Goal: Task Accomplishment & Management: Use online tool/utility

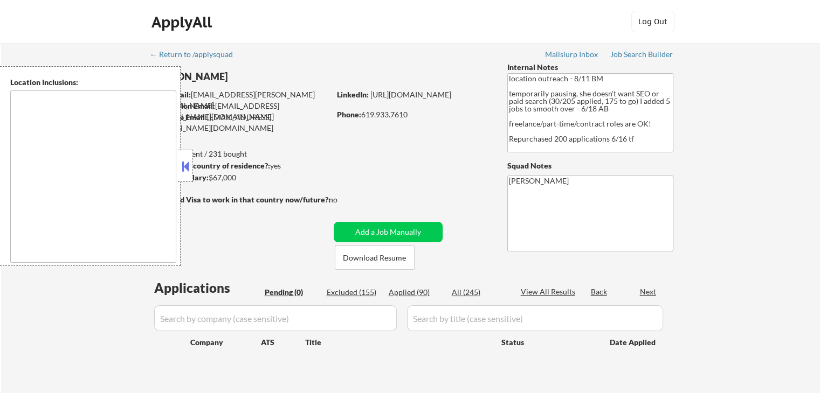
type textarea "[GEOGRAPHIC_DATA], [GEOGRAPHIC_DATA] [GEOGRAPHIC_DATA], [GEOGRAPHIC_DATA] [GEOG…"
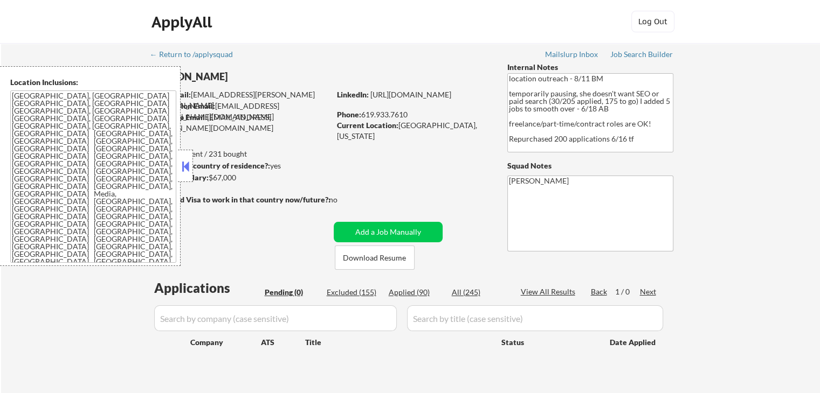
click at [185, 171] on button at bounding box center [185, 166] width 12 height 16
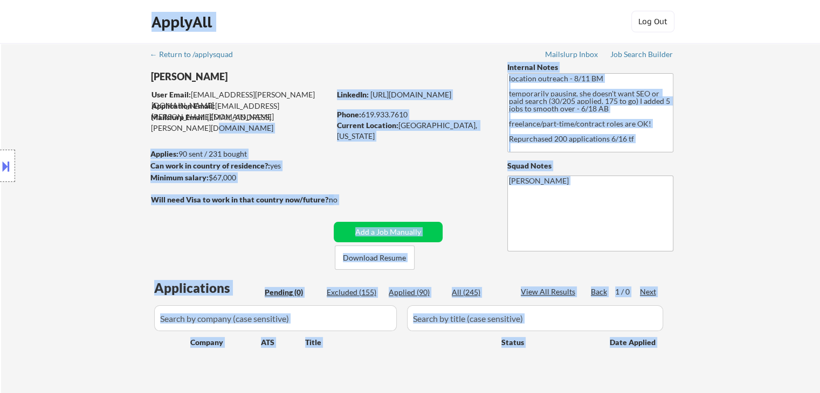
drag, startPoint x: 308, startPoint y: 117, endPoint x: 98, endPoint y: 92, distance: 212.2
click at [135, 81] on body "← Return to /applysquad Mailslurp Inbox Job Search Builder [PERSON_NAME] User E…" at bounding box center [410, 196] width 820 height 393
drag, startPoint x: 95, startPoint y: 89, endPoint x: 95, endPoint y: 100, distance: 11.3
click at [95, 89] on div "Location Inclusions: [GEOGRAPHIC_DATA], [GEOGRAPHIC_DATA] [GEOGRAPHIC_DATA], [G…" at bounding box center [96, 166] width 193 height 200
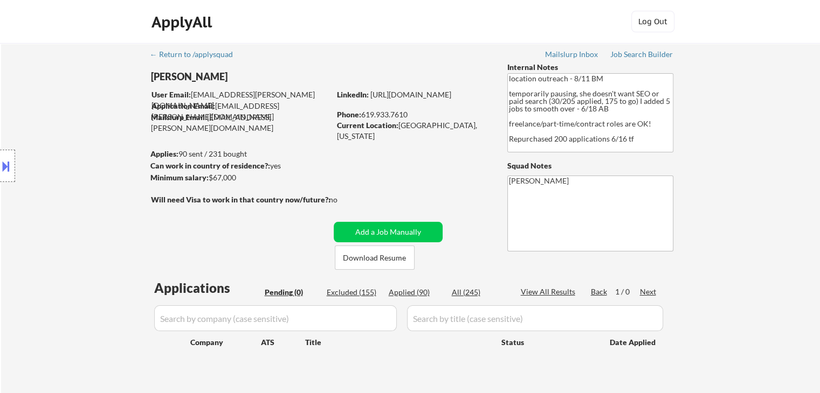
click at [476, 174] on div "← Return to /applysquad Mailslurp Inbox Job Search Builder [PERSON_NAME] User E…" at bounding box center [411, 218] width 538 height 351
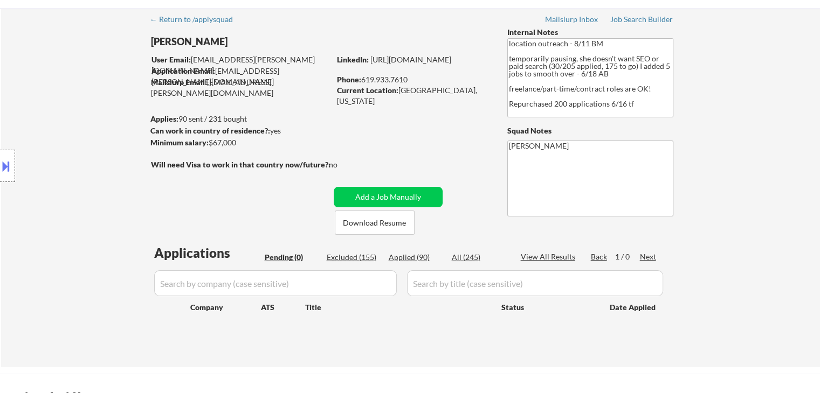
scroll to position [54, 0]
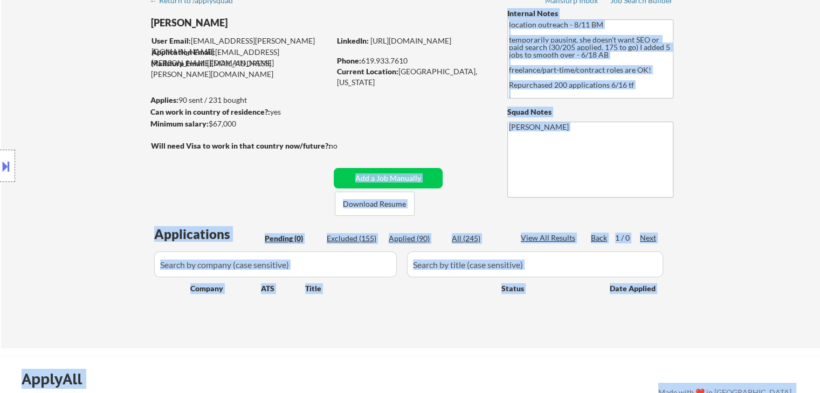
drag, startPoint x: 319, startPoint y: 147, endPoint x: 146, endPoint y: 143, distance: 173.1
click at [148, 137] on body "← Return to /applysquad Mailslurp Inbox Job Search Builder [PERSON_NAME] User E…" at bounding box center [410, 142] width 820 height 393
click at [145, 143] on div "Location Inclusions: [GEOGRAPHIC_DATA], [GEOGRAPHIC_DATA] [GEOGRAPHIC_DATA], [G…" at bounding box center [96, 166] width 193 height 200
drag, startPoint x: 151, startPoint y: 145, endPoint x: 335, endPoint y: 148, distance: 184.4
click at [286, 146] on body "← Return to /applysquad Mailslurp Inbox Job Search Builder [PERSON_NAME] User E…" at bounding box center [410, 142] width 820 height 393
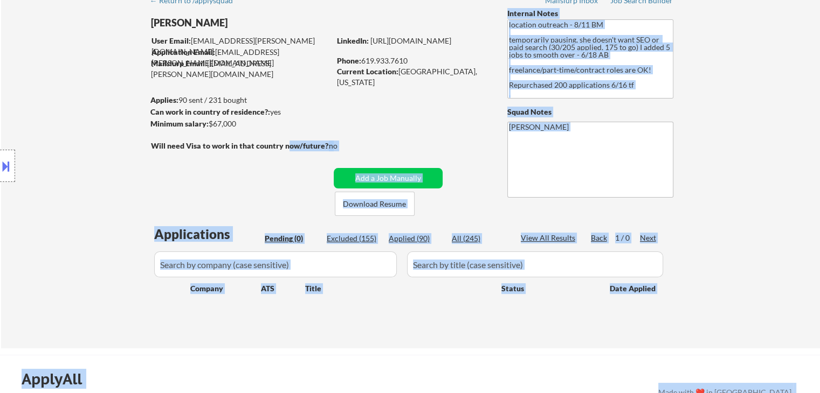
click at [348, 148] on div "no" at bounding box center [344, 146] width 31 height 11
drag, startPoint x: 335, startPoint y: 144, endPoint x: 156, endPoint y: 141, distance: 179.5
click at [156, 141] on body "← Return to /applysquad Mailslurp Inbox Job Search Builder [PERSON_NAME] User E…" at bounding box center [410, 142] width 820 height 393
click at [188, 156] on div "Location Inclusions: [GEOGRAPHIC_DATA], [GEOGRAPHIC_DATA] [GEOGRAPHIC_DATA], [G…" at bounding box center [96, 166] width 193 height 200
click at [348, 146] on div "no" at bounding box center [344, 146] width 31 height 11
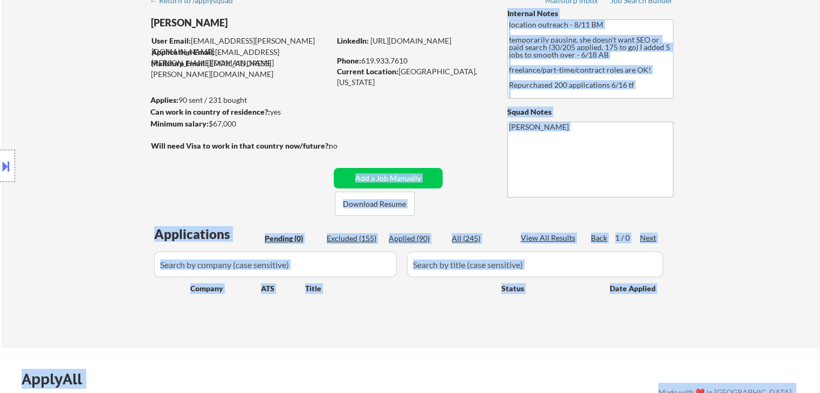
click at [342, 146] on div "no" at bounding box center [344, 146] width 31 height 11
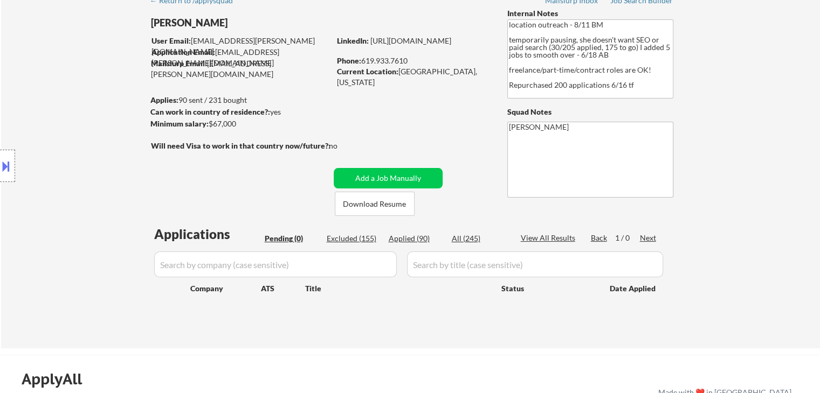
click at [298, 145] on strong "Will need Visa to work in that country now/future?:" at bounding box center [240, 145] width 179 height 9
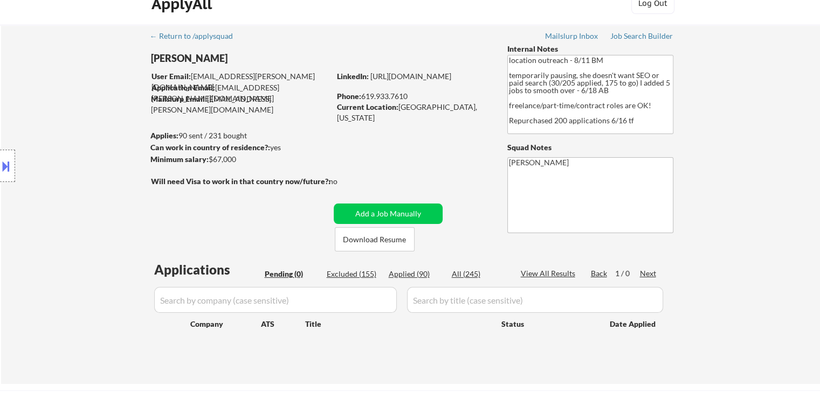
scroll to position [0, 0]
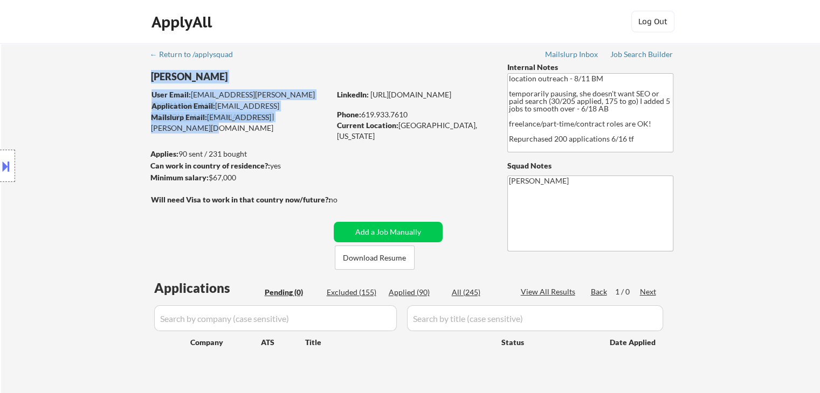
drag, startPoint x: 307, startPoint y: 121, endPoint x: 203, endPoint y: 125, distance: 103.5
click at [203, 125] on div "← Return to /applysquad Mailslurp Inbox Job Search Builder [PERSON_NAME] User E…" at bounding box center [411, 218] width 538 height 351
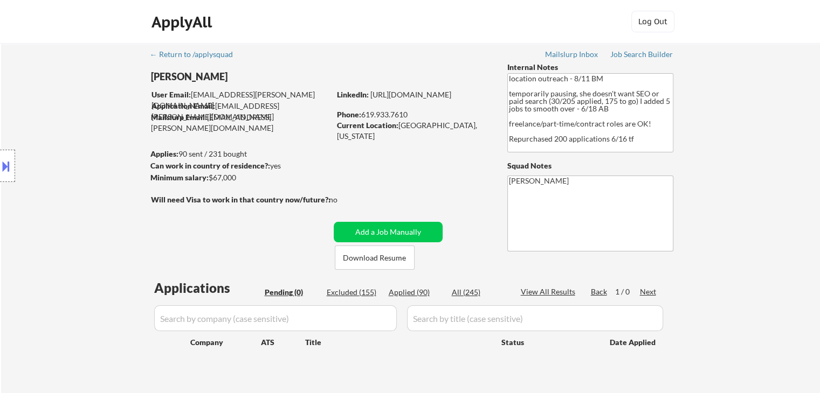
click at [226, 136] on div "← Return to /applysquad Mailslurp Inbox Job Search Builder [PERSON_NAME] User E…" at bounding box center [411, 218] width 538 height 351
drag, startPoint x: 206, startPoint y: 119, endPoint x: 315, endPoint y: 119, distance: 108.9
click at [315, 119] on div "Mailslurp Email: [PERSON_NAME][EMAIL_ADDRESS][DOMAIN_NAME]" at bounding box center [240, 122] width 179 height 21
click at [316, 139] on div "← Return to /applysquad Mailslurp Inbox Job Search Builder [PERSON_NAME] User E…" at bounding box center [411, 218] width 538 height 351
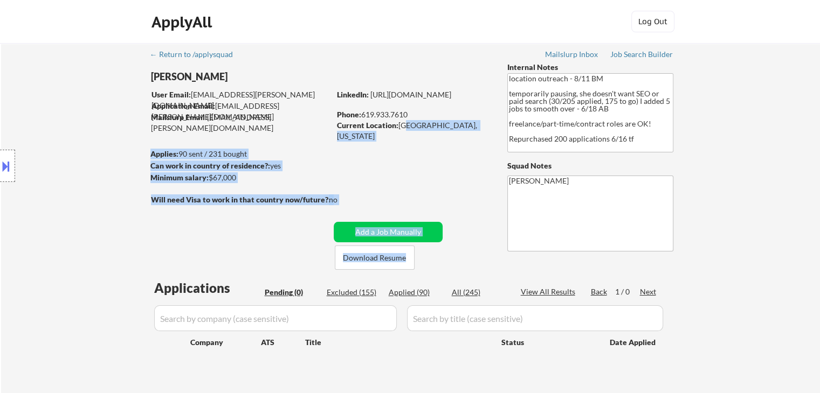
drag, startPoint x: 401, startPoint y: 125, endPoint x: 481, endPoint y: 125, distance: 80.3
click at [510, 113] on div "[PERSON_NAME] User Email: [EMAIL_ADDRESS][PERSON_NAME][DOMAIN_NAME] Application…" at bounding box center [411, 166] width 538 height 208
click at [481, 126] on div "Current Location: [GEOGRAPHIC_DATA], [US_STATE]" at bounding box center [413, 130] width 153 height 21
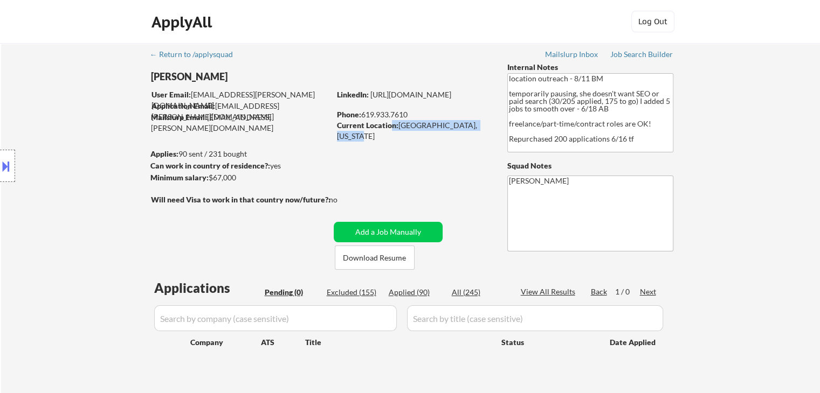
drag, startPoint x: 483, startPoint y: 126, endPoint x: 392, endPoint y: 124, distance: 91.1
click at [392, 124] on div "Current Location: [GEOGRAPHIC_DATA], [US_STATE]" at bounding box center [413, 130] width 153 height 21
click at [403, 151] on div "← Return to /applysquad Mailslurp Inbox Job Search Builder [PERSON_NAME] User E…" at bounding box center [411, 218] width 538 height 351
drag, startPoint x: 398, startPoint y: 124, endPoint x: 487, endPoint y: 129, distance: 88.6
click at [487, 129] on div "Current Location: [GEOGRAPHIC_DATA], [US_STATE]" at bounding box center [413, 130] width 153 height 21
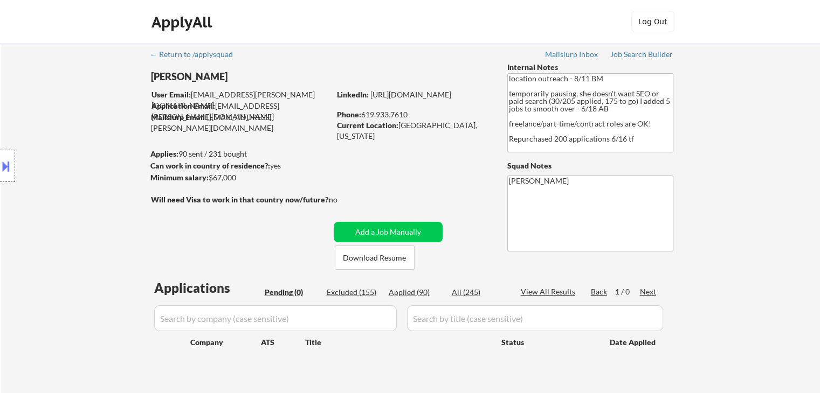
click at [479, 155] on div "← Return to /applysquad Mailslurp Inbox Job Search Builder [PERSON_NAME] User E…" at bounding box center [411, 218] width 538 height 351
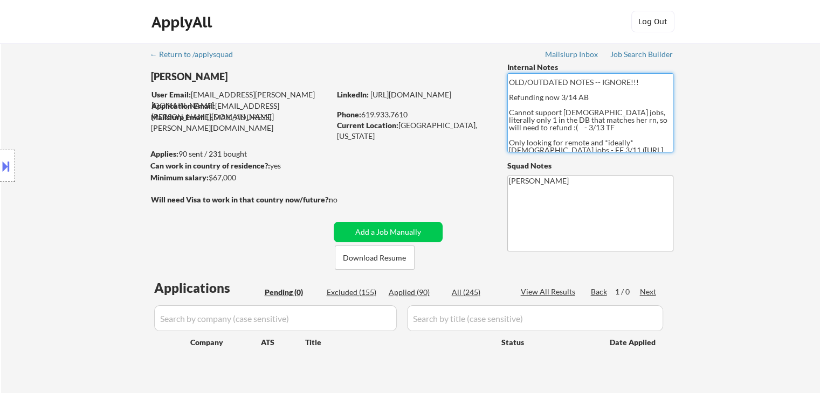
scroll to position [109, 0]
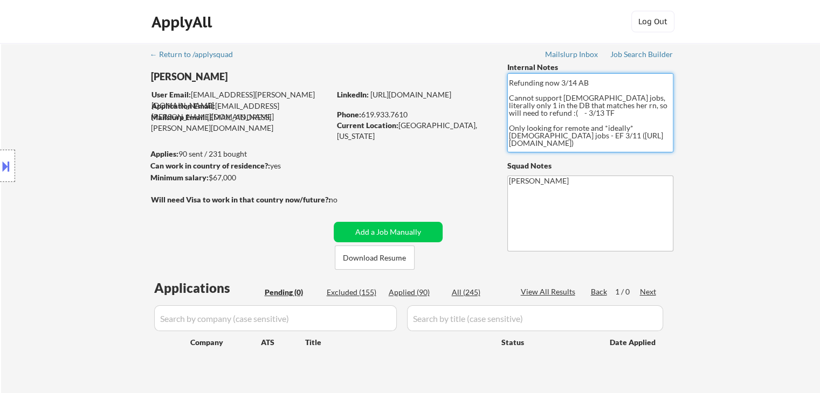
drag, startPoint x: 586, startPoint y: 151, endPoint x: 533, endPoint y: 135, distance: 56.3
click at [533, 135] on textarea "location outreach - 8/11 BM temporarily pausing, she doesn't want SEO or paid s…" at bounding box center [590, 112] width 166 height 79
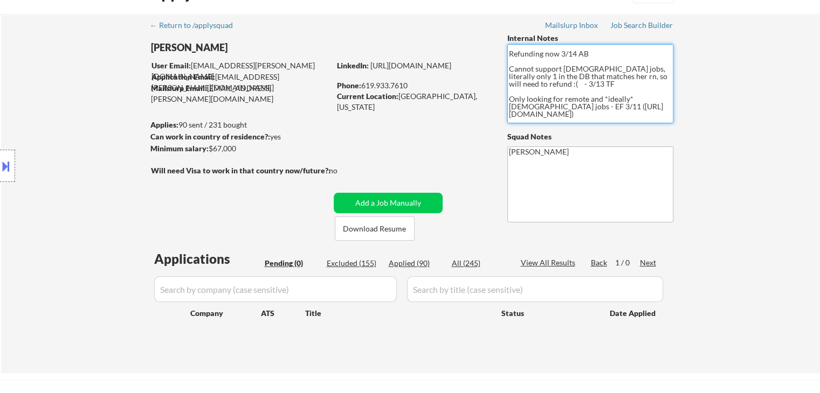
scroll to position [54, 0]
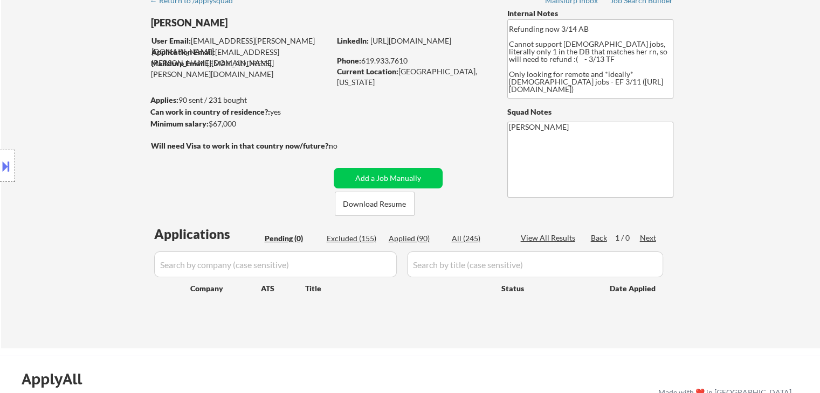
drag, startPoint x: 64, startPoint y: 168, endPoint x: 63, endPoint y: 162, distance: 5.5
click at [64, 166] on div "Location Inclusions: [GEOGRAPHIC_DATA], [GEOGRAPHIC_DATA] [GEOGRAPHIC_DATA], [G…" at bounding box center [96, 166] width 193 height 200
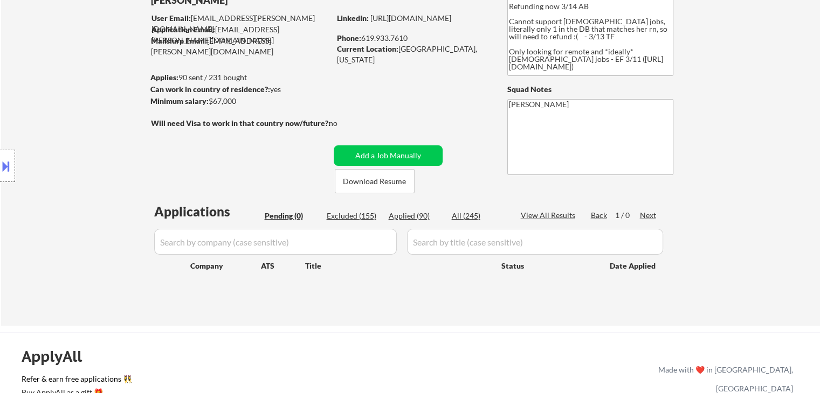
scroll to position [108, 0]
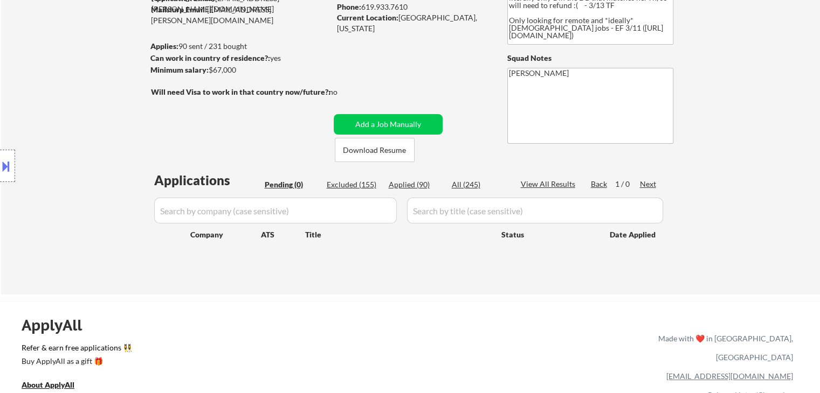
click at [99, 112] on div "Location Inclusions: [GEOGRAPHIC_DATA], [GEOGRAPHIC_DATA] [GEOGRAPHIC_DATA], [G…" at bounding box center [96, 166] width 193 height 200
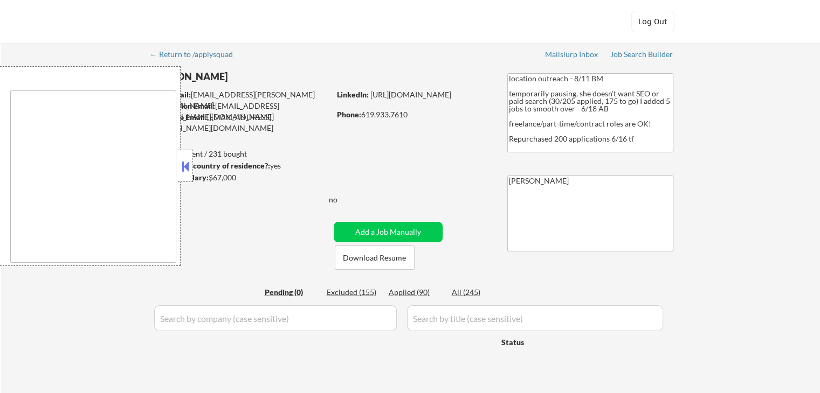
type textarea "[GEOGRAPHIC_DATA], [GEOGRAPHIC_DATA] [GEOGRAPHIC_DATA], [GEOGRAPHIC_DATA] [GEOG…"
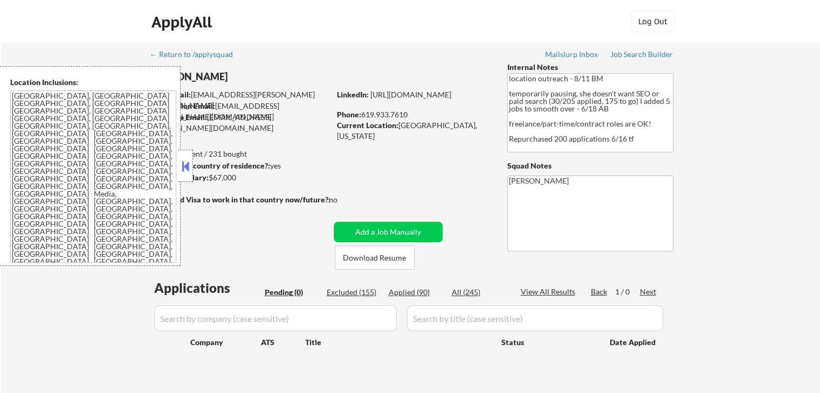
click at [184, 166] on button at bounding box center [185, 166] width 12 height 16
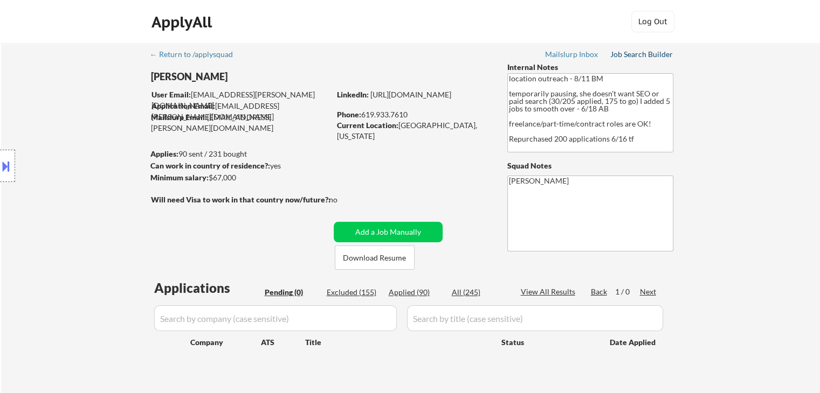
drag, startPoint x: 637, startPoint y: 56, endPoint x: 638, endPoint y: 66, distance: 10.8
click at [637, 55] on div "Job Search Builder" at bounding box center [641, 55] width 63 height 8
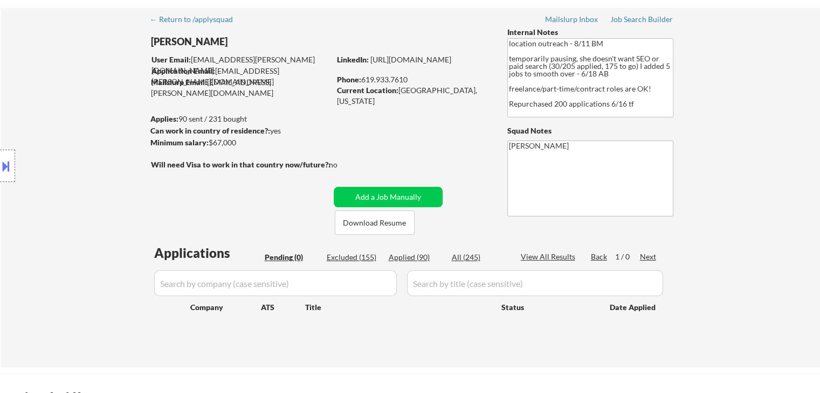
scroll to position [54, 0]
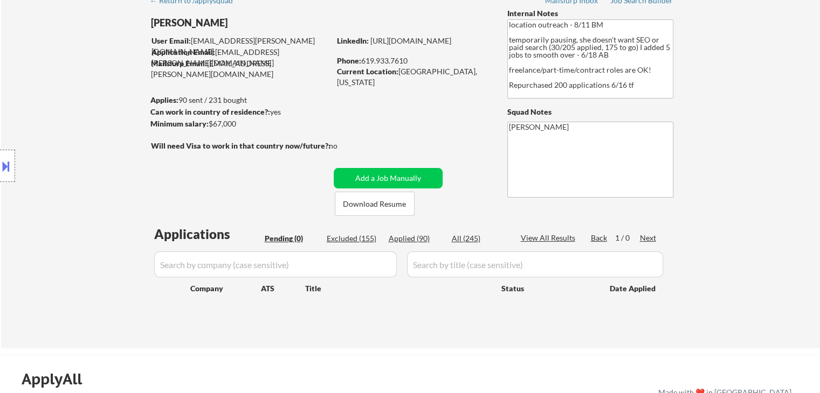
click at [235, 154] on div at bounding box center [242, 157] width 182 height 11
